Goal: Task Accomplishment & Management: Use online tool/utility

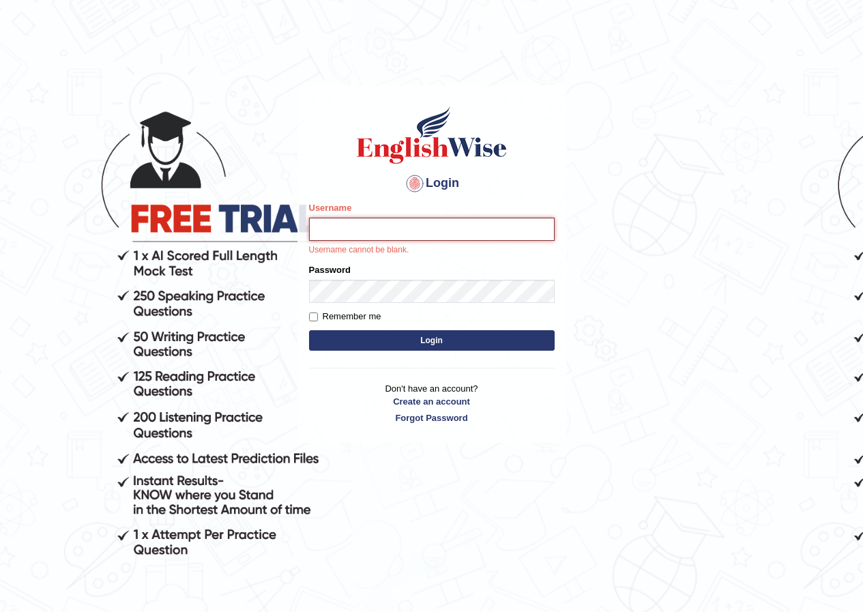
click at [311, 236] on input "Username" at bounding box center [431, 229] width 245 height 23
click at [325, 233] on input "Username" at bounding box center [431, 229] width 245 height 23
type input "Geekaur"
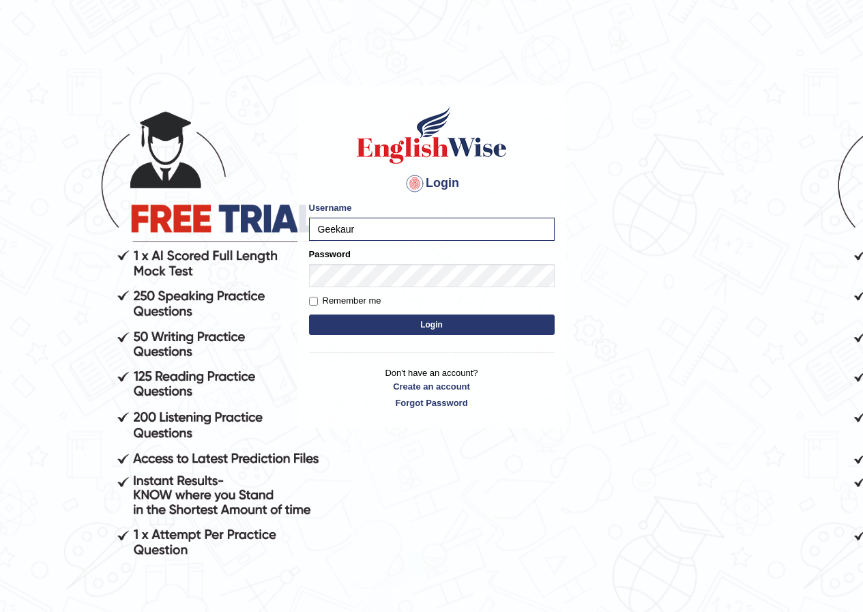
click at [363, 321] on button "Login" at bounding box center [431, 324] width 245 height 20
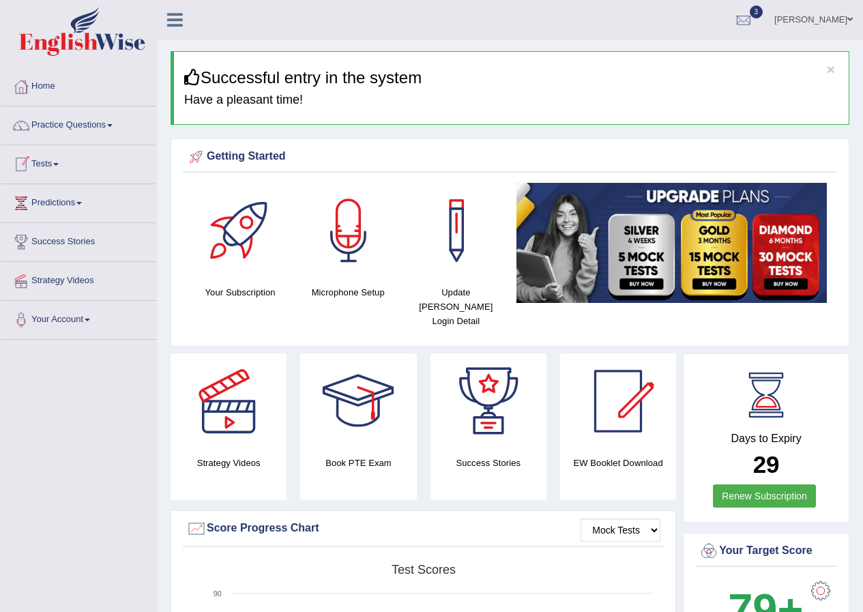
click at [56, 161] on link "Tests" at bounding box center [78, 162] width 155 height 34
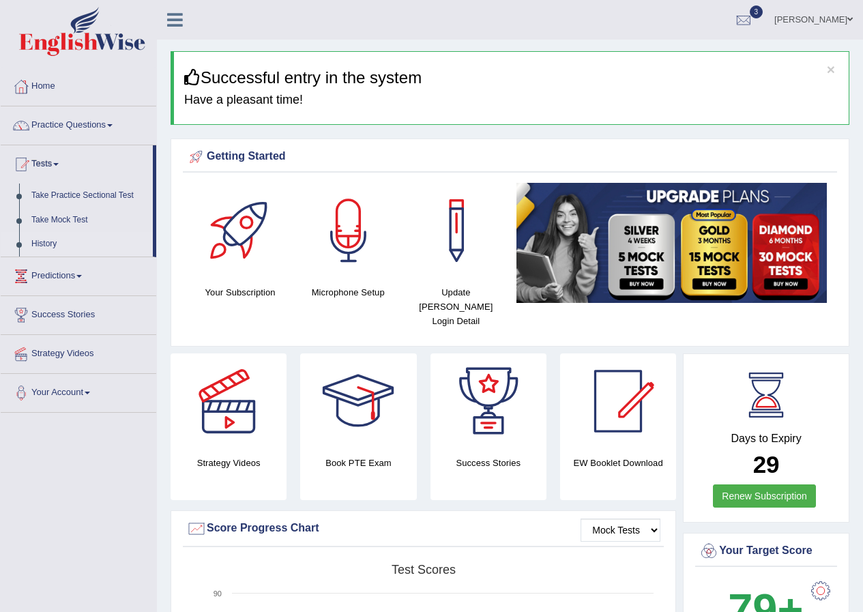
click at [54, 239] on link "History" at bounding box center [89, 244] width 128 height 25
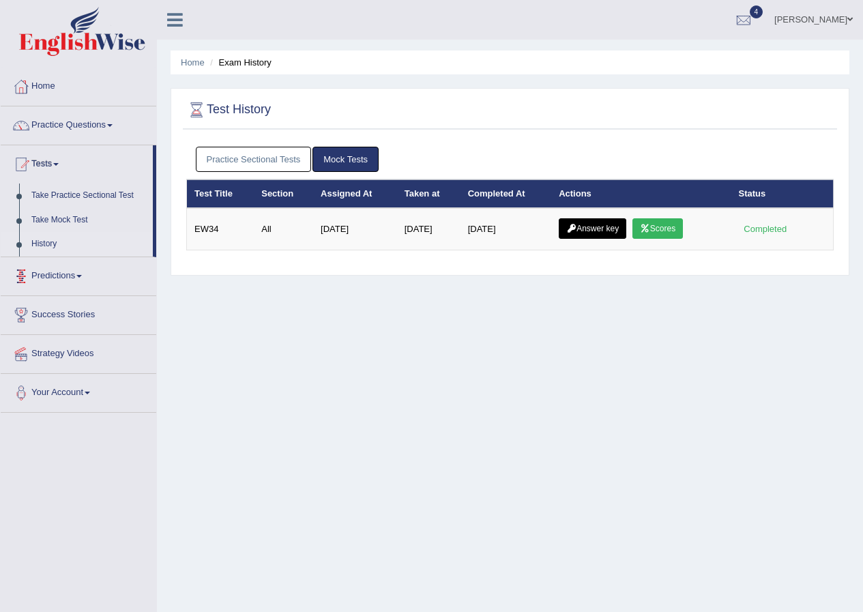
click at [220, 153] on link "Practice Sectional Tests" at bounding box center [254, 159] width 116 height 25
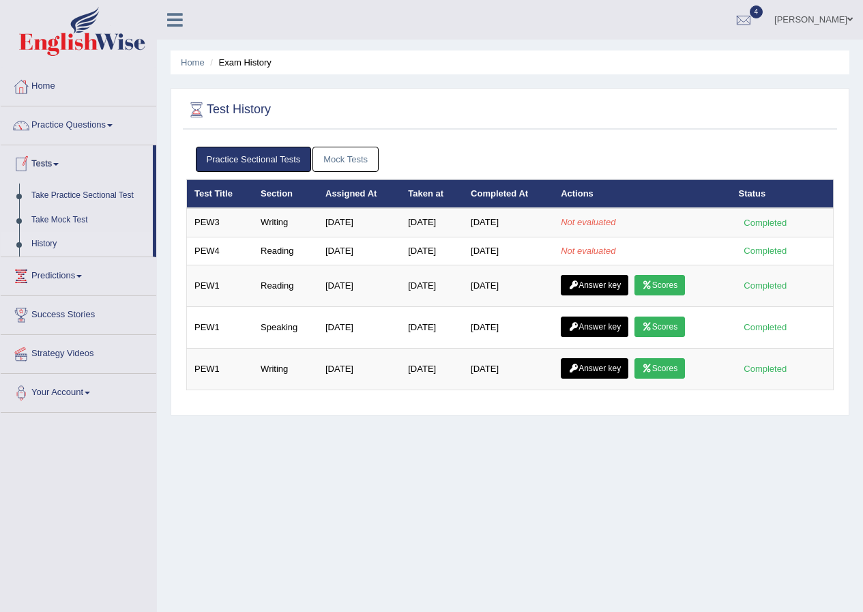
click at [53, 158] on link "Tests" at bounding box center [77, 162] width 152 height 34
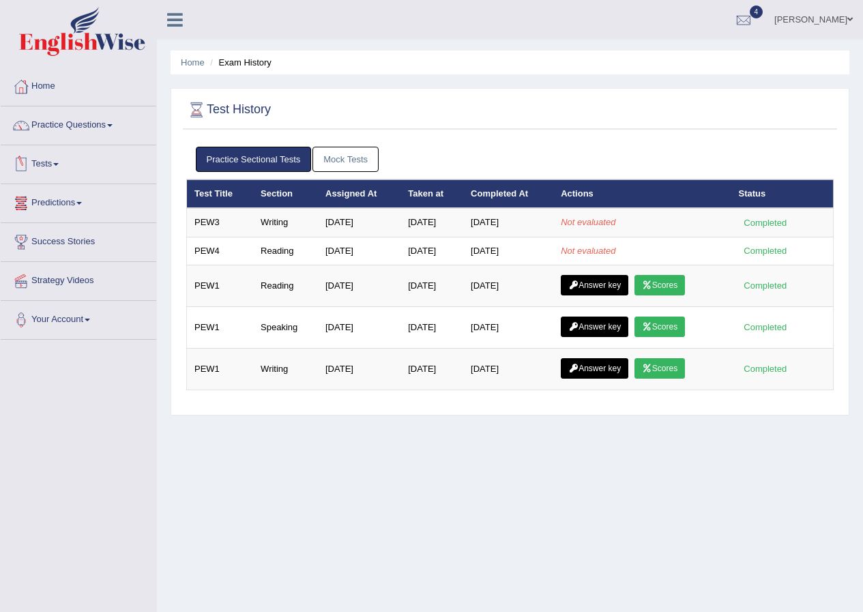
click at [53, 161] on link "Tests" at bounding box center [78, 162] width 155 height 34
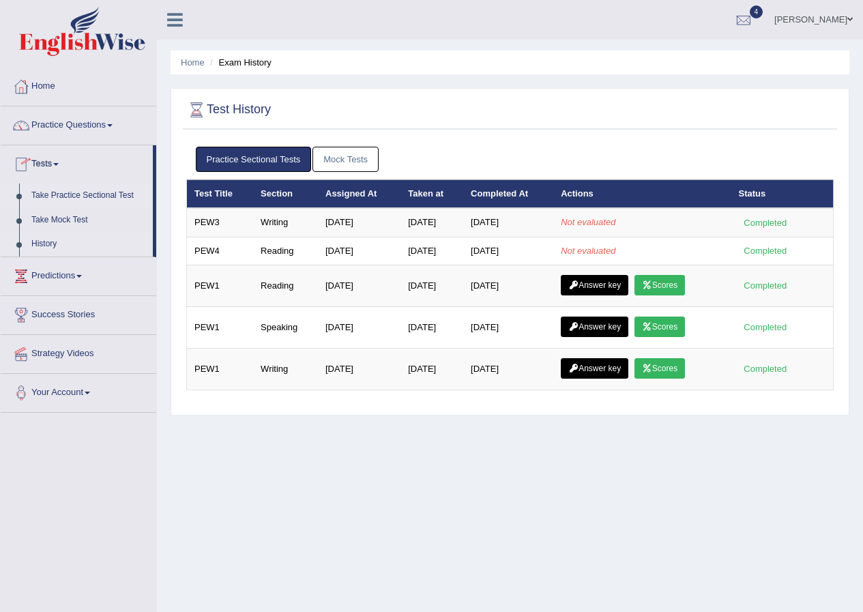
click at [104, 190] on link "Take Practice Sectional Test" at bounding box center [89, 195] width 128 height 25
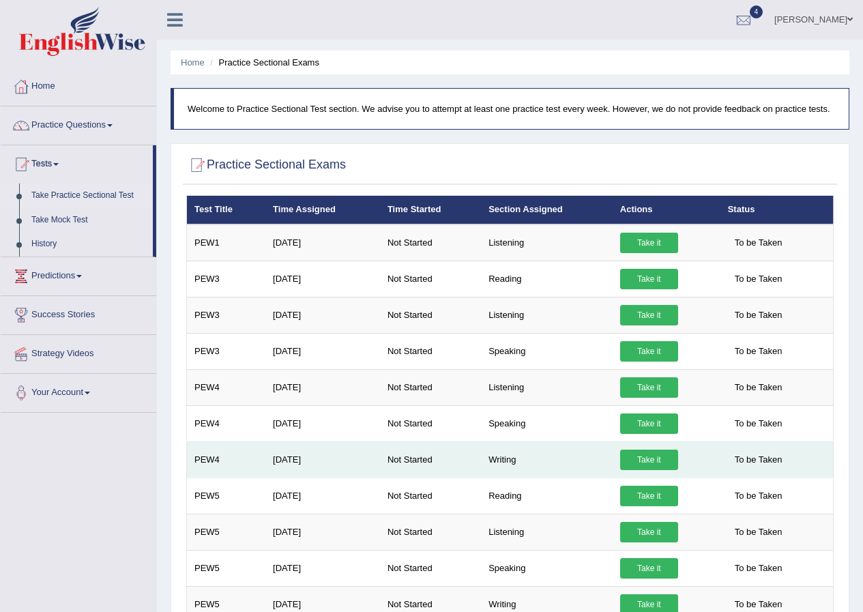
click at [504, 455] on td "Writing" at bounding box center [547, 459] width 132 height 36
click at [641, 458] on link "Take it" at bounding box center [649, 459] width 58 height 20
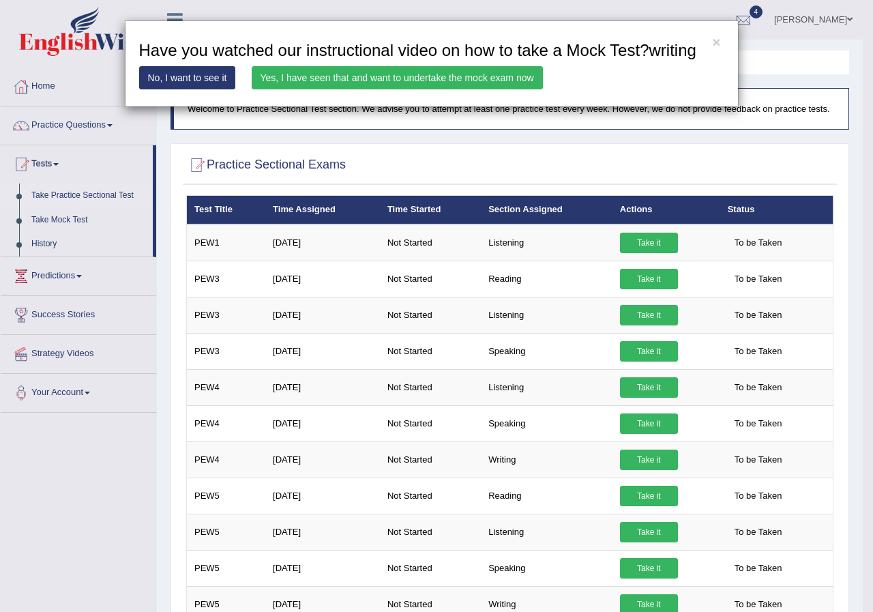
click at [410, 67] on link "Yes, I have seen that and want to undertake the mock exam now" at bounding box center [397, 77] width 291 height 23
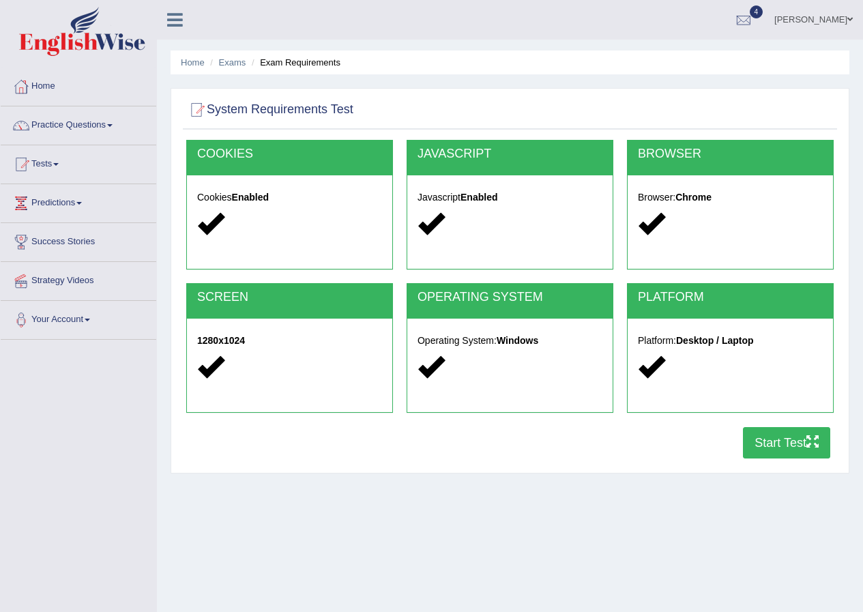
click at [797, 439] on button "Start Test" at bounding box center [786, 442] width 87 height 31
